Goal: Information Seeking & Learning: Find specific fact

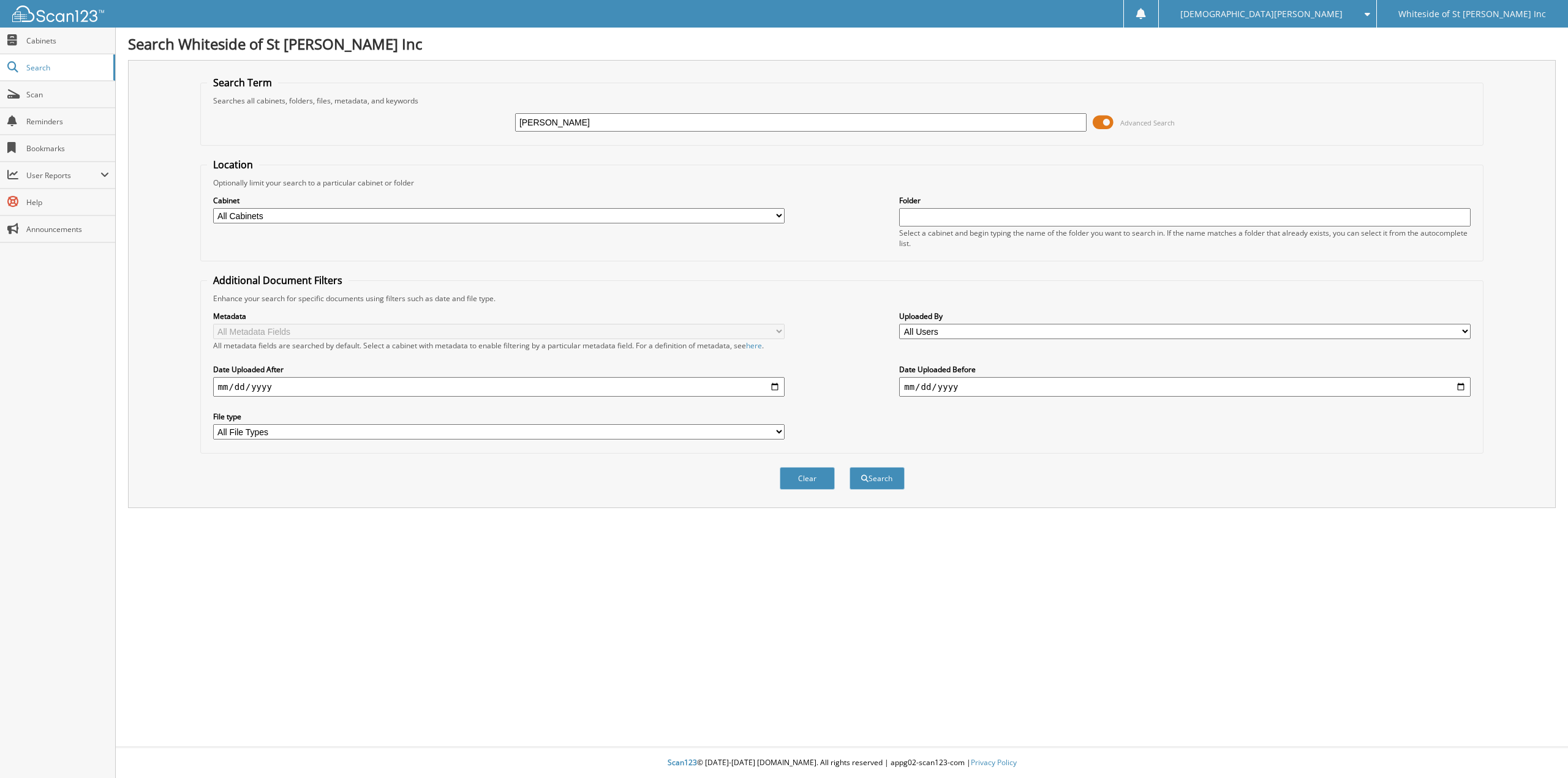
type input "[PERSON_NAME]"
click at [850, 467] on button "Search" at bounding box center [877, 478] width 55 height 23
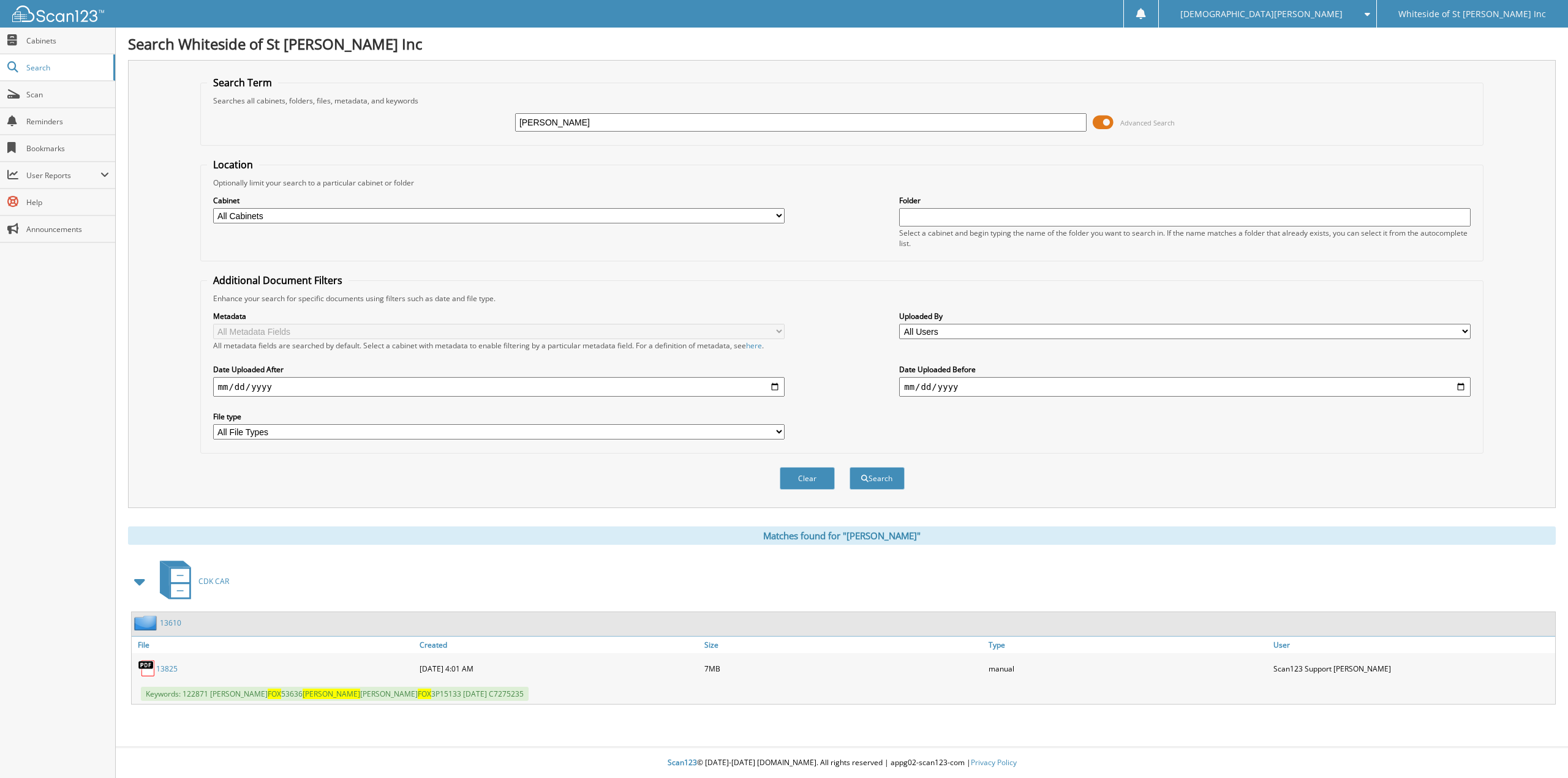
click at [168, 668] on link "13825" at bounding box center [167, 668] width 21 height 10
